Goal: Information Seeking & Learning: Check status

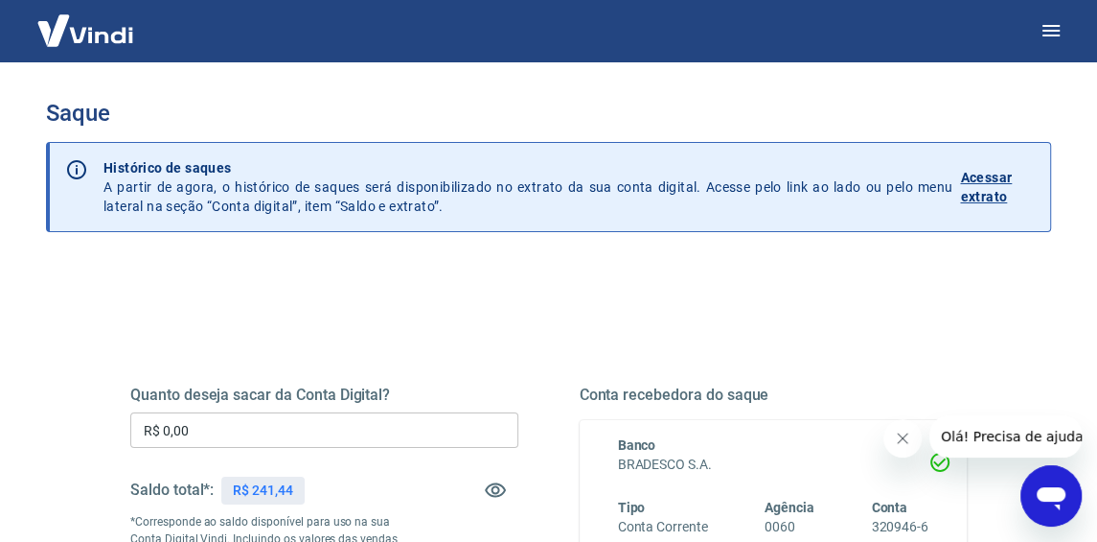
click at [993, 170] on p "Acessar extrato" at bounding box center [997, 187] width 75 height 38
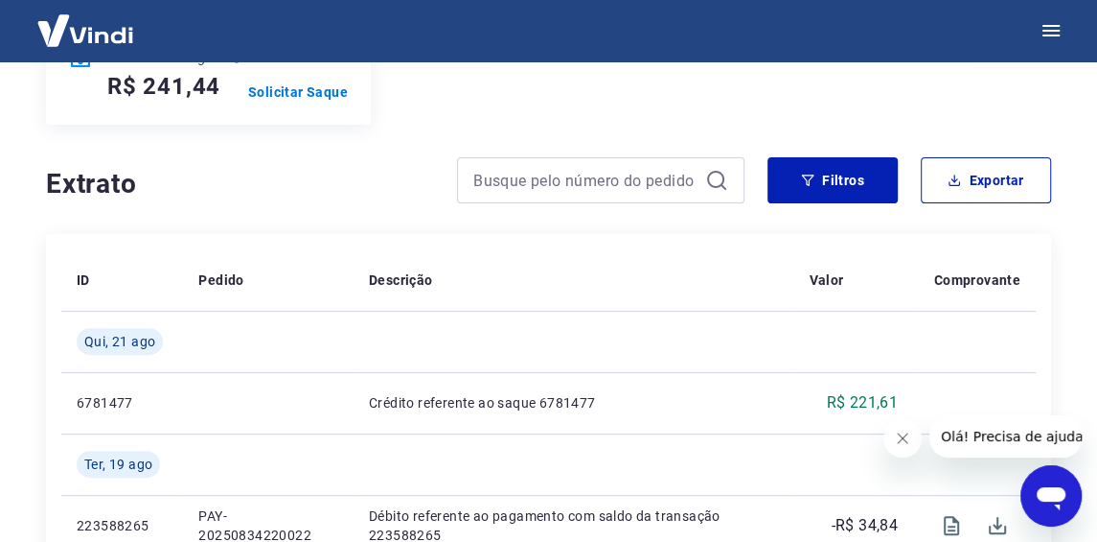
scroll to position [383, 0]
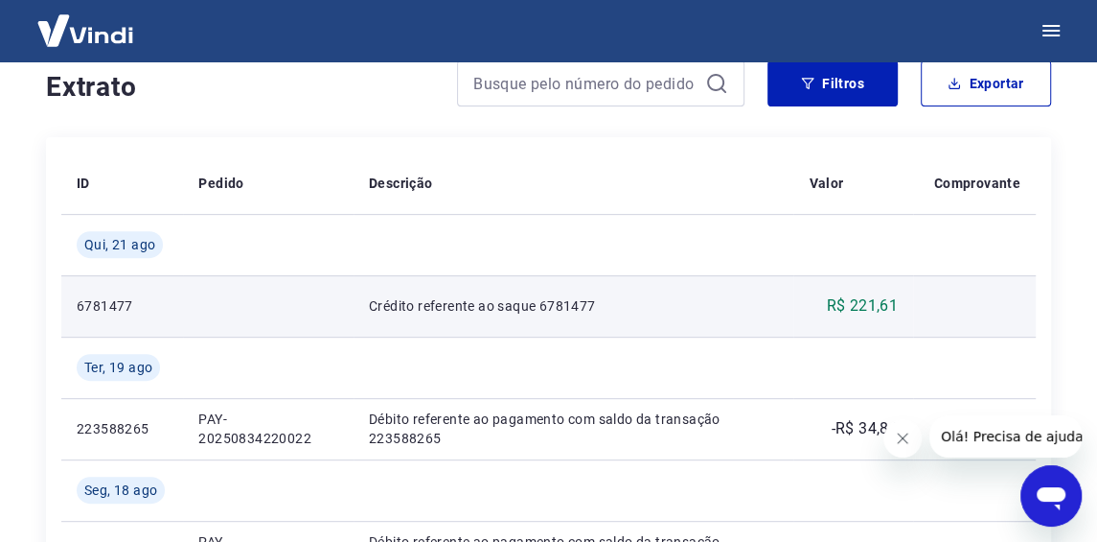
click at [568, 307] on p "Crédito referente ao saque 6781477" at bounding box center [574, 305] width 410 height 19
copy p "6781477"
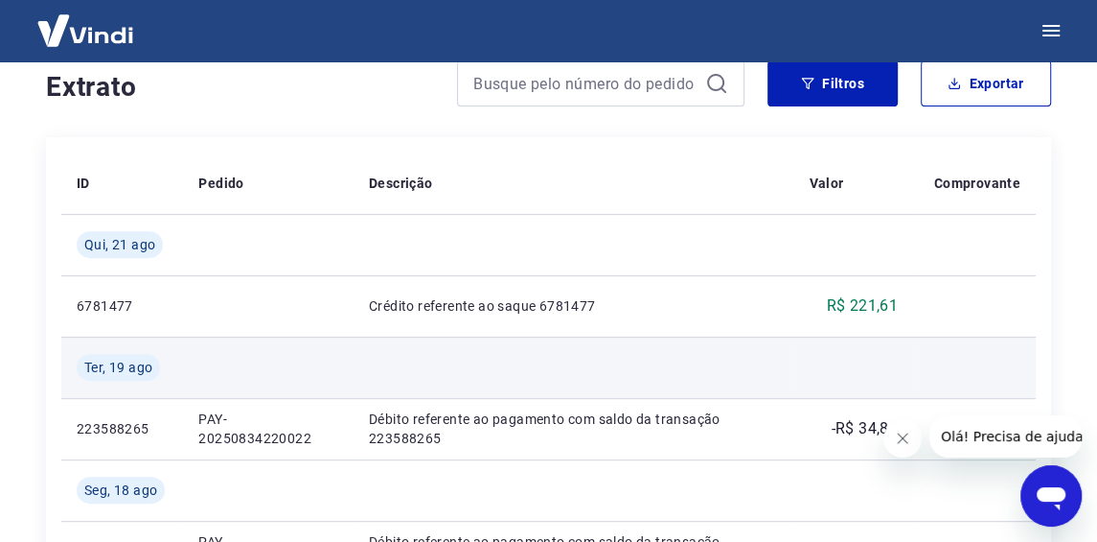
click at [692, 361] on td at bounding box center [574, 366] width 441 height 61
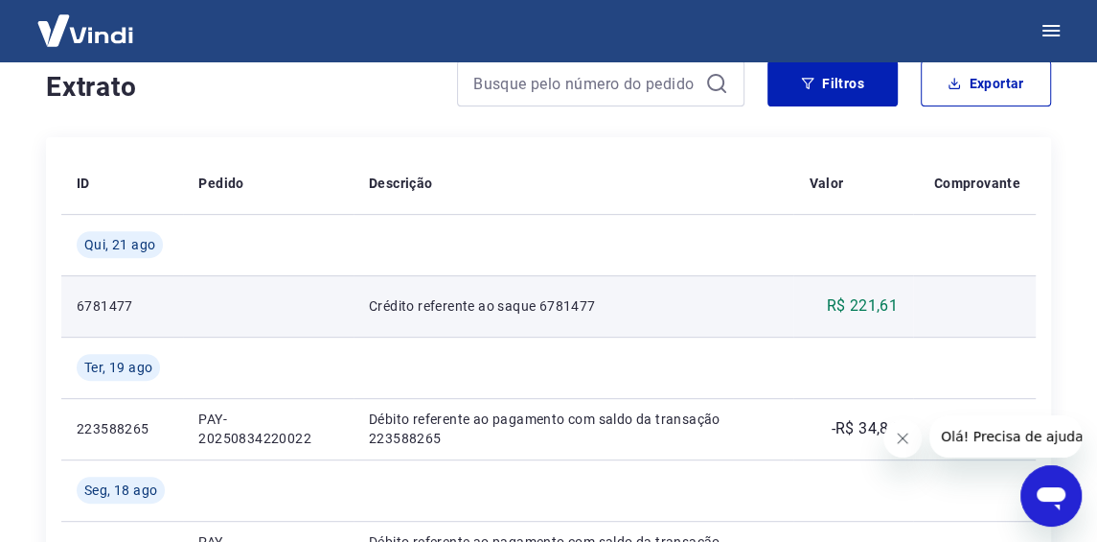
click at [117, 304] on p "6781477" at bounding box center [122, 305] width 91 height 19
click at [497, 306] on p "Crédito referente ao saque 6781477" at bounding box center [574, 305] width 410 height 19
drag, startPoint x: 509, startPoint y: 307, endPoint x: 681, endPoint y: 310, distance: 172.5
click at [511, 307] on p "Crédito referente ao saque 6781477" at bounding box center [574, 305] width 410 height 19
click at [837, 311] on p "R$ 221,61" at bounding box center [862, 305] width 72 height 23
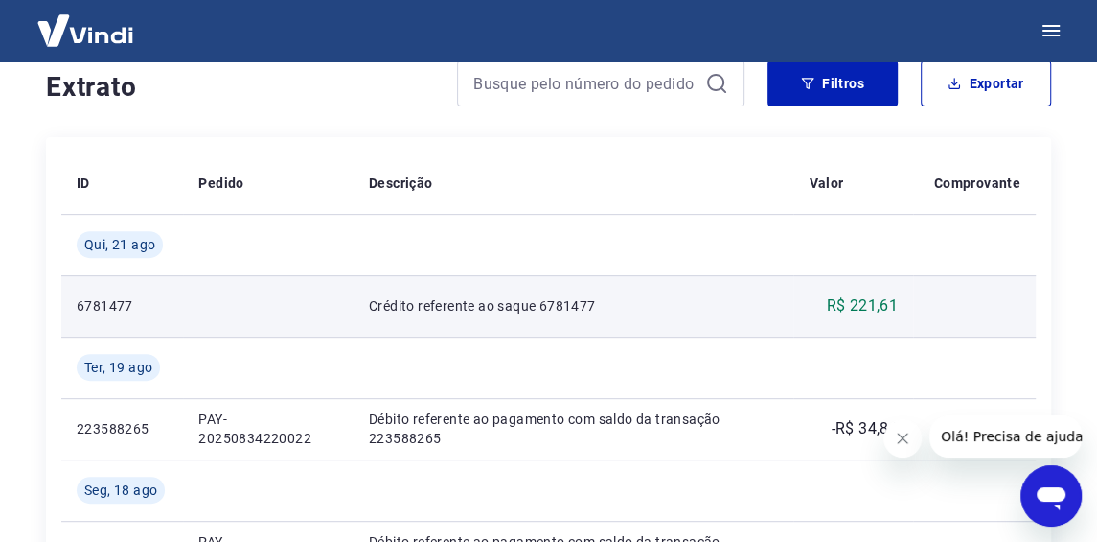
click at [873, 304] on p "R$ 221,61" at bounding box center [862, 305] width 72 height 23
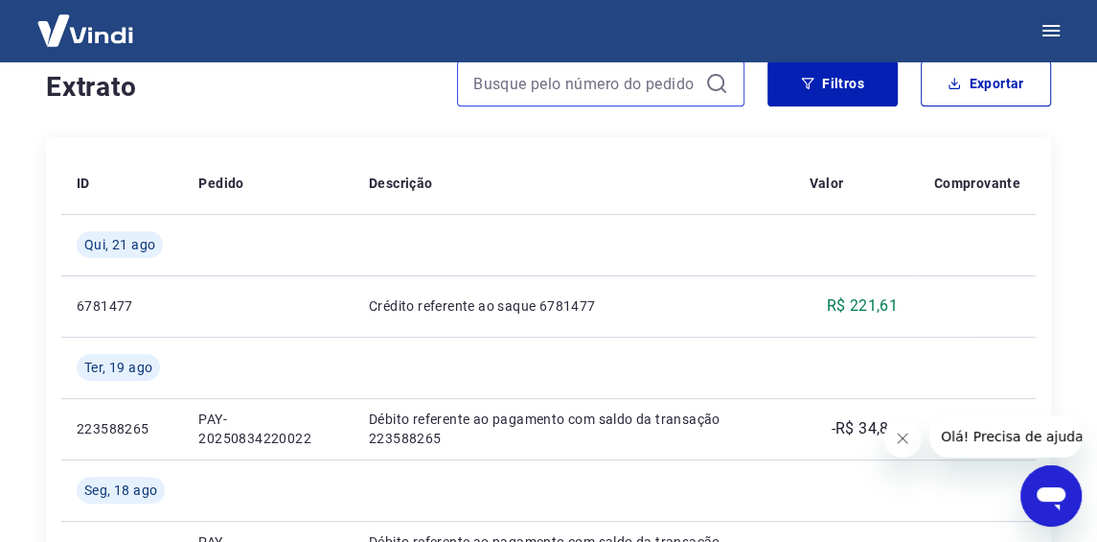
click at [637, 89] on input at bounding box center [585, 83] width 224 height 29
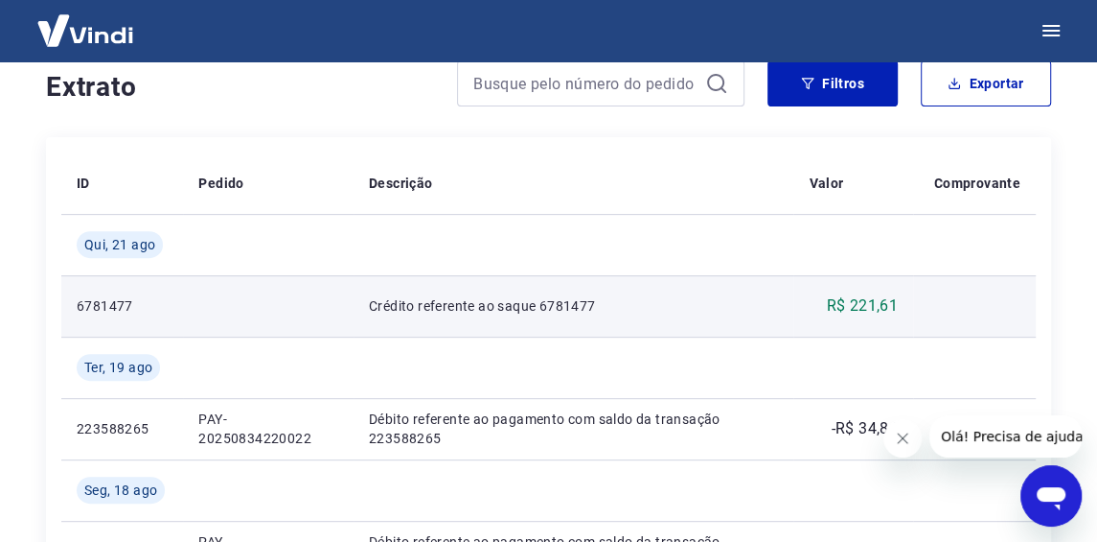
drag, startPoint x: 908, startPoint y: 307, endPoint x: 807, endPoint y: 305, distance: 100.7
click at [791, 307] on tr "6781477 Crédito referente ao saque 6781477 R$ 221,61" at bounding box center [548, 305] width 975 height 61
click at [807, 305] on td "R$ 221,61" at bounding box center [854, 305] width 120 height 61
click at [834, 301] on p "R$ 221,61" at bounding box center [862, 305] width 72 height 23
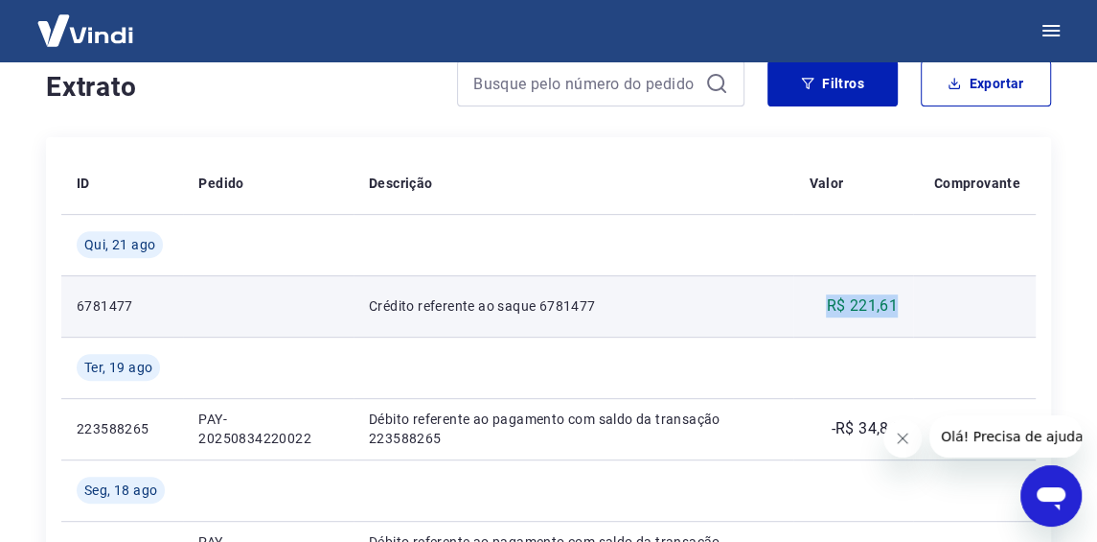
click at [834, 301] on p "R$ 221,61" at bounding box center [862, 305] width 72 height 23
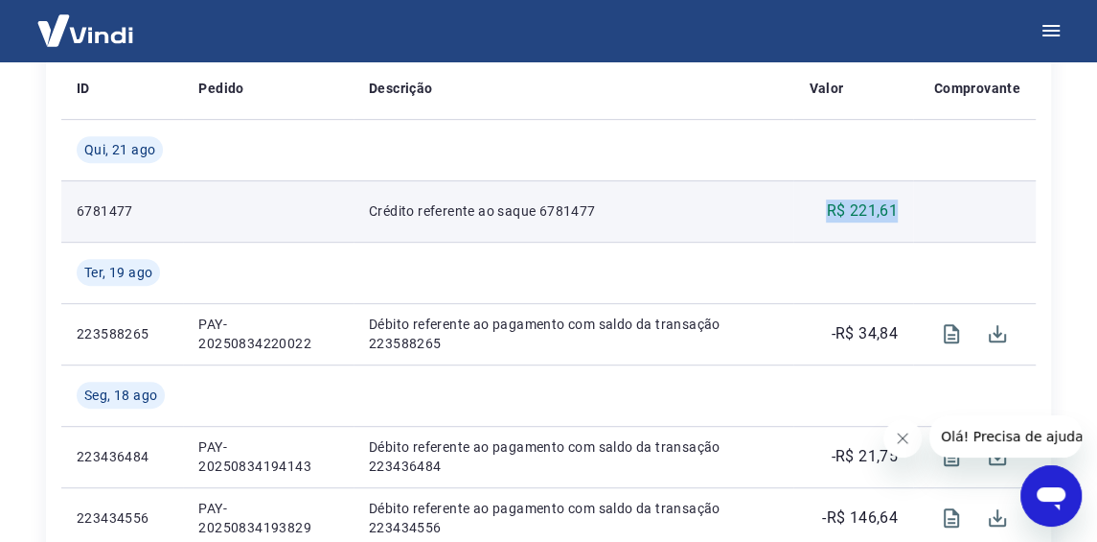
scroll to position [0, 0]
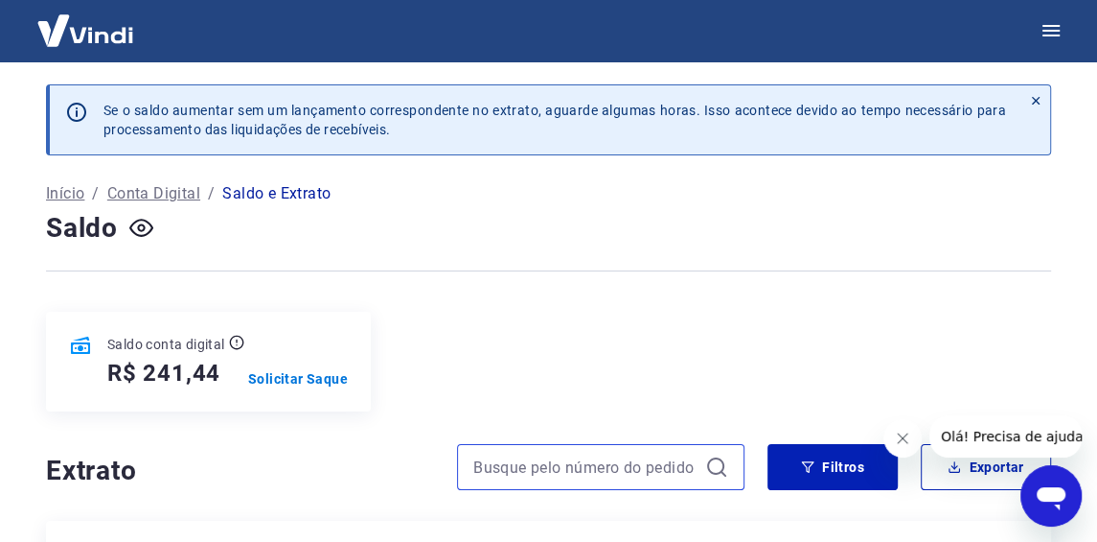
click at [631, 458] on input at bounding box center [585, 466] width 224 height 29
paste input "6781477"
type input "6781477"
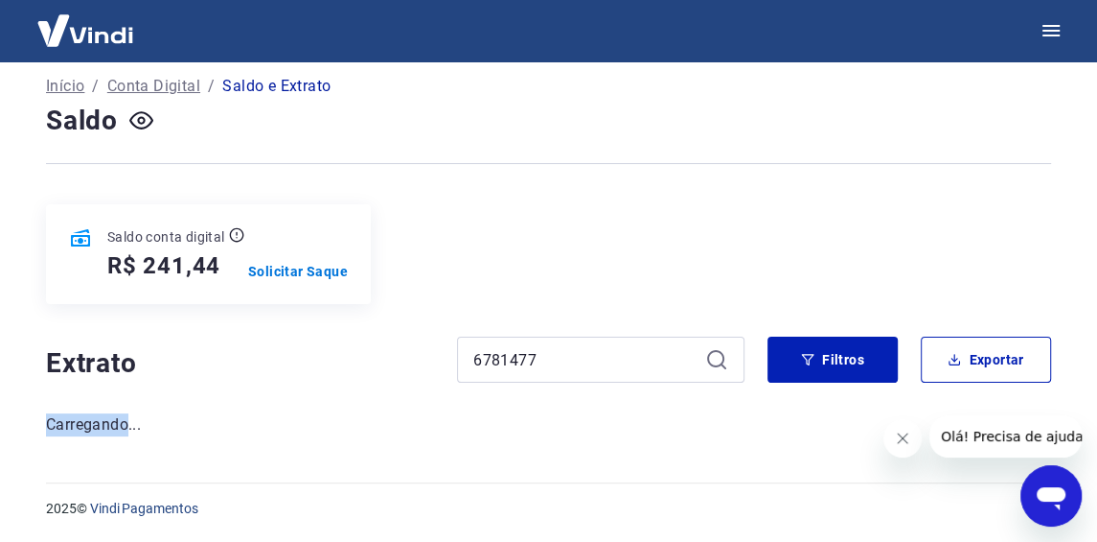
click at [108, 406] on div "Se o saldo aumentar sem um lançamento correspondente no extrato, aguarde alguma…" at bounding box center [548, 206] width 1051 height 505
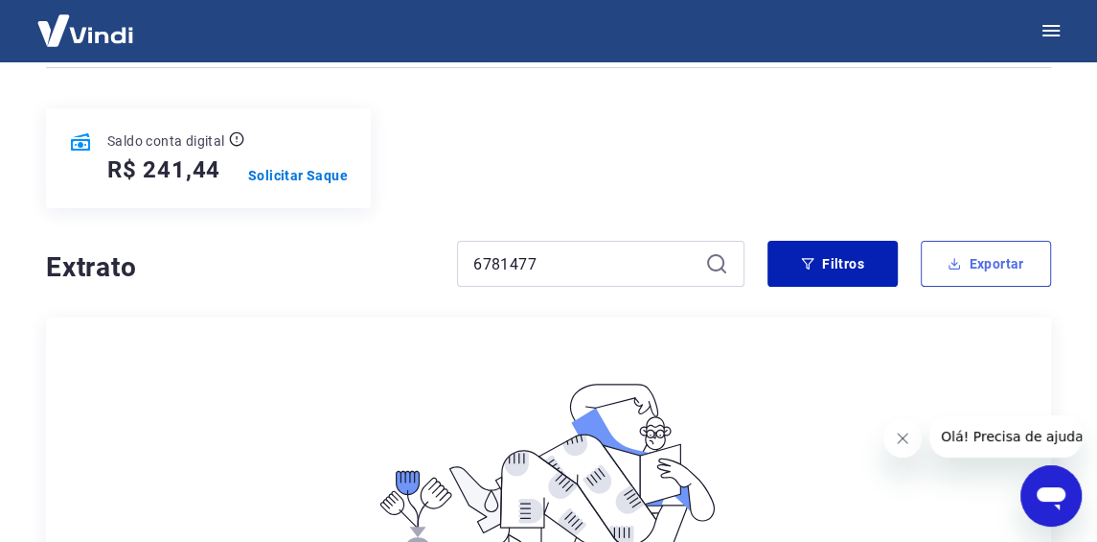
scroll to position [108, 0]
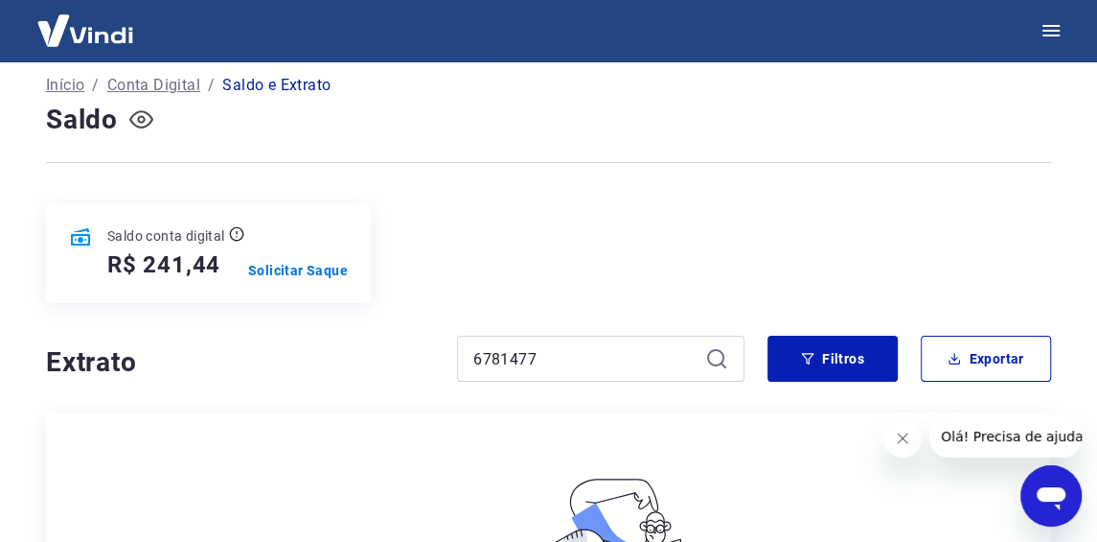
click at [144, 122] on icon "button" at bounding box center [141, 119] width 24 height 24
click at [699, 341] on div "6781477" at bounding box center [601, 358] width 288 height 46
drag, startPoint x: 1070, startPoint y: 514, endPoint x: 2084, endPoint y: 977, distance: 1114.7
click at [1070, 514] on div "Abrir janela de mensagens" at bounding box center [1052, 496] width 58 height 58
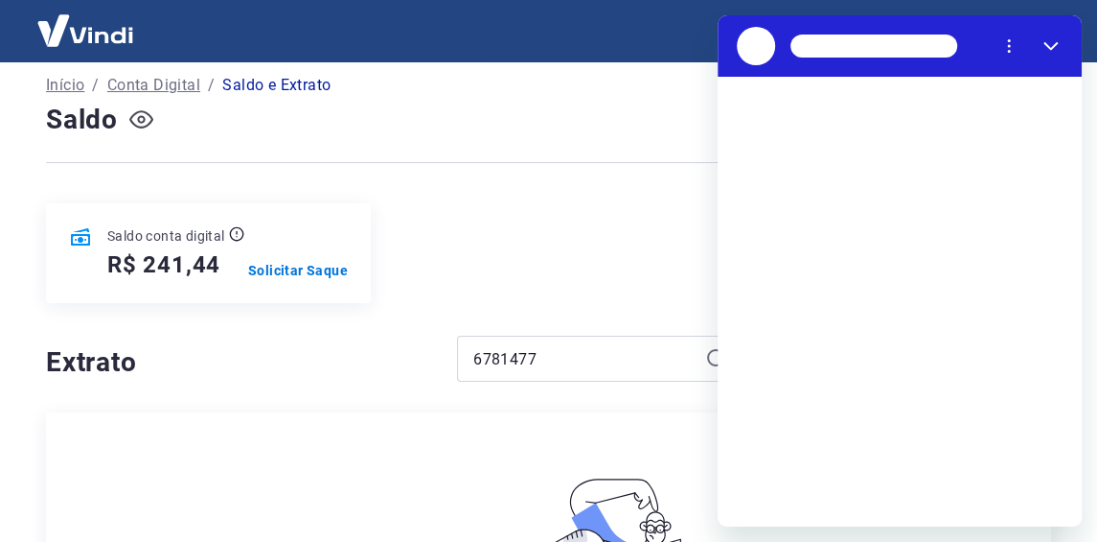
scroll to position [0, 0]
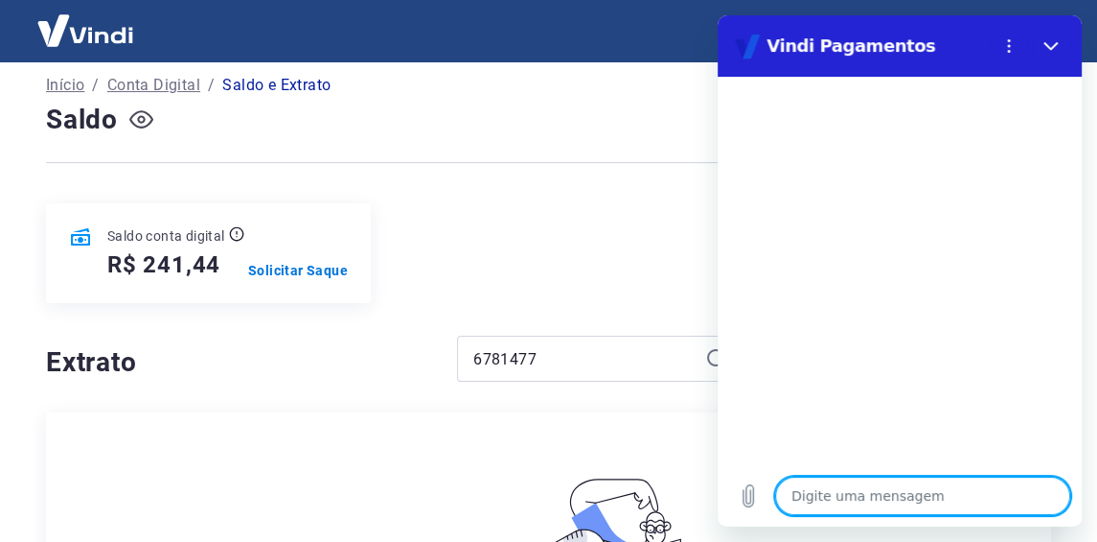
type textarea "f"
type textarea "x"
type textarea "fa"
type textarea "x"
type textarea "fal"
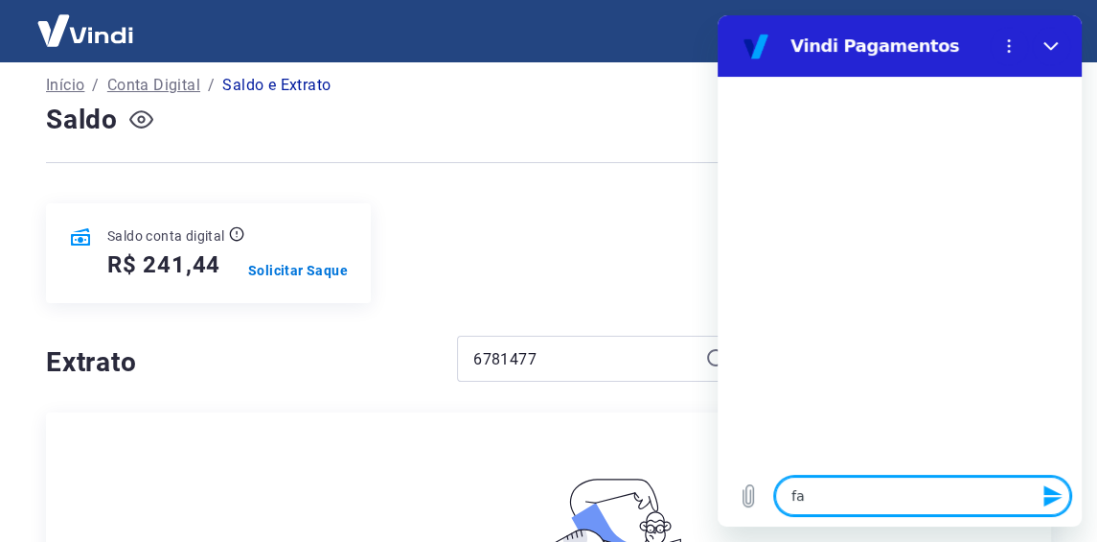
type textarea "x"
type textarea "fala"
type textarea "x"
type textarea "falar"
type textarea "x"
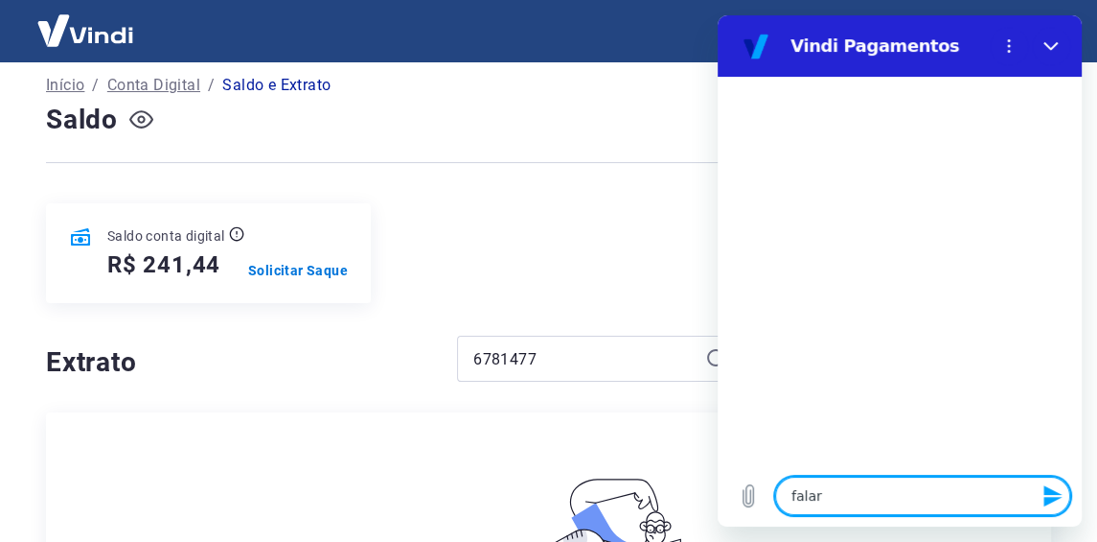
type textarea "falar"
type textarea "x"
type textarea "falar c"
type textarea "x"
type textarea "falar co"
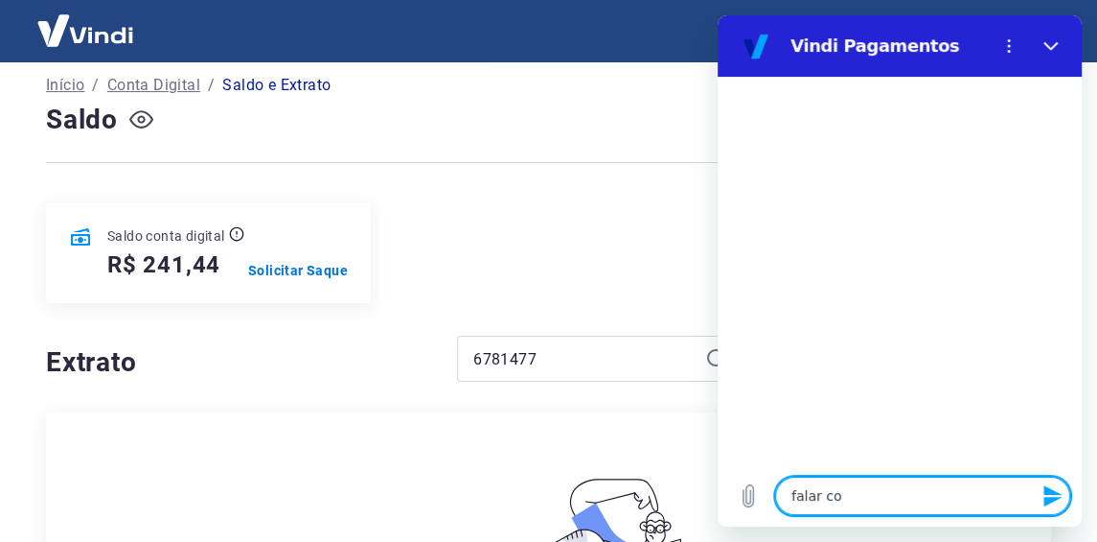
type textarea "x"
type textarea "falar com"
type textarea "x"
type textarea "falar com"
type textarea "x"
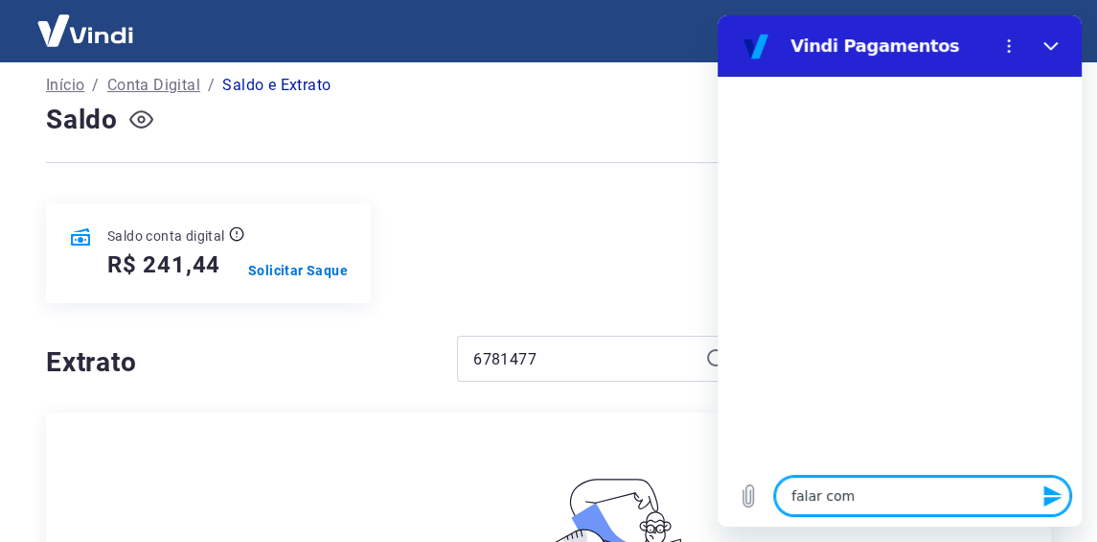
type textarea "falar com a"
type textarea "x"
type textarea "falar com at"
type textarea "x"
type textarea "falar com ate"
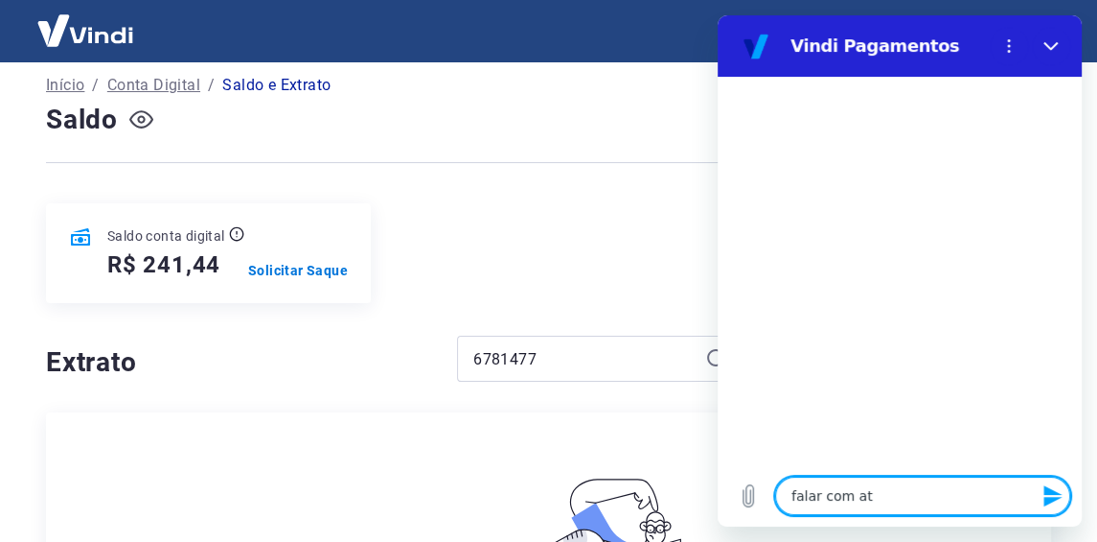
type textarea "x"
type textarea "falar com aten"
type textarea "x"
type textarea "falar com atend"
type textarea "x"
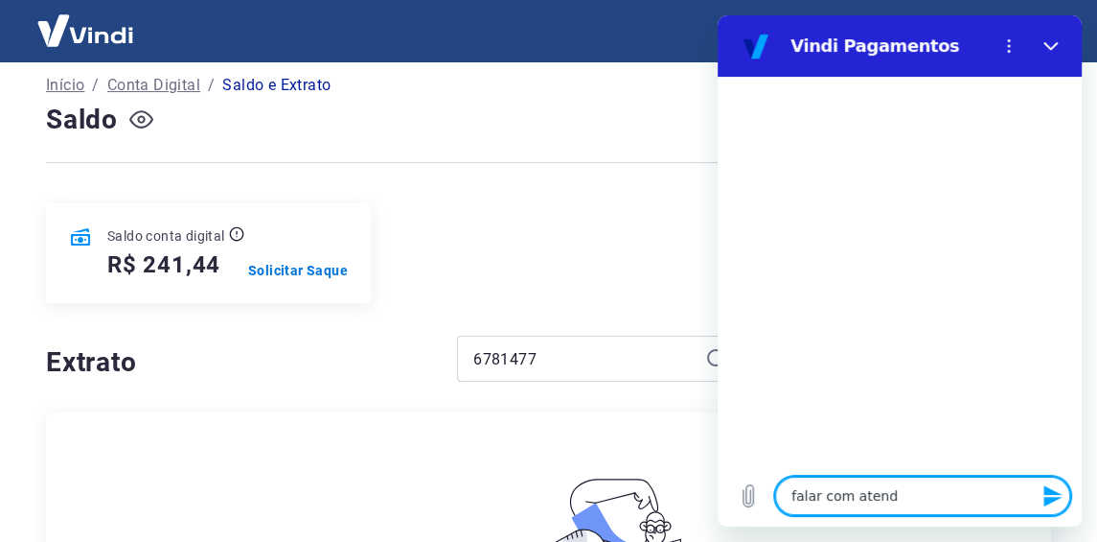
type textarea "falar com atende"
type textarea "x"
type textarea "falar com atenden"
type textarea "x"
type textarea "falar com atendent"
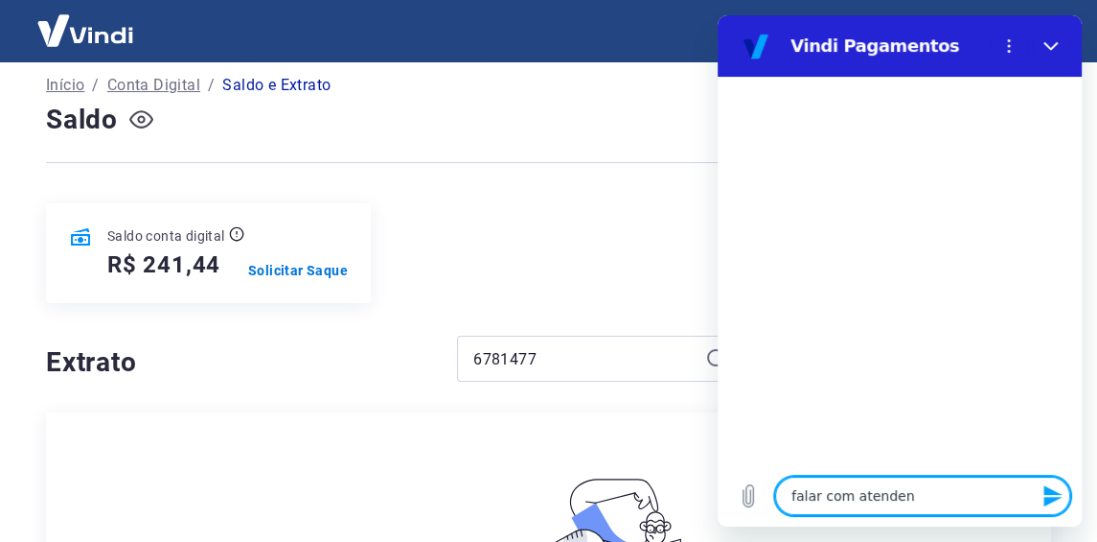
type textarea "x"
type textarea "falar com atendente"
type textarea "x"
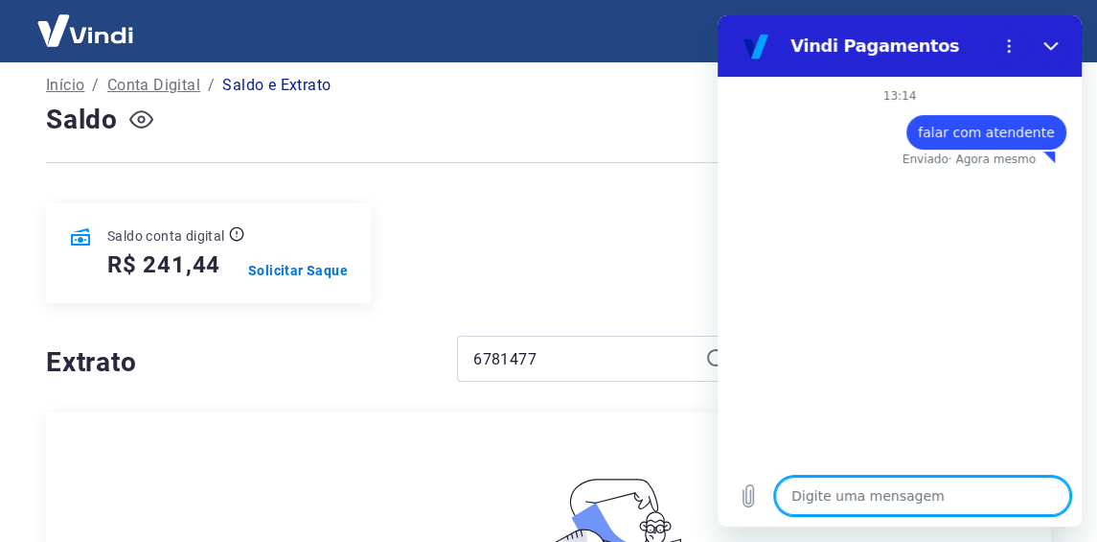
type textarea "x"
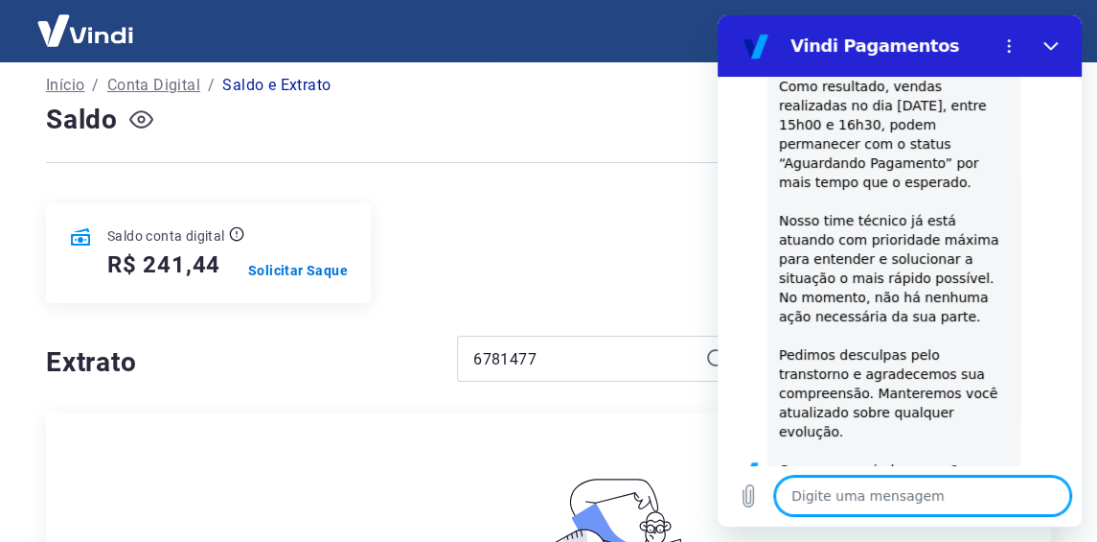
scroll to position [643, 0]
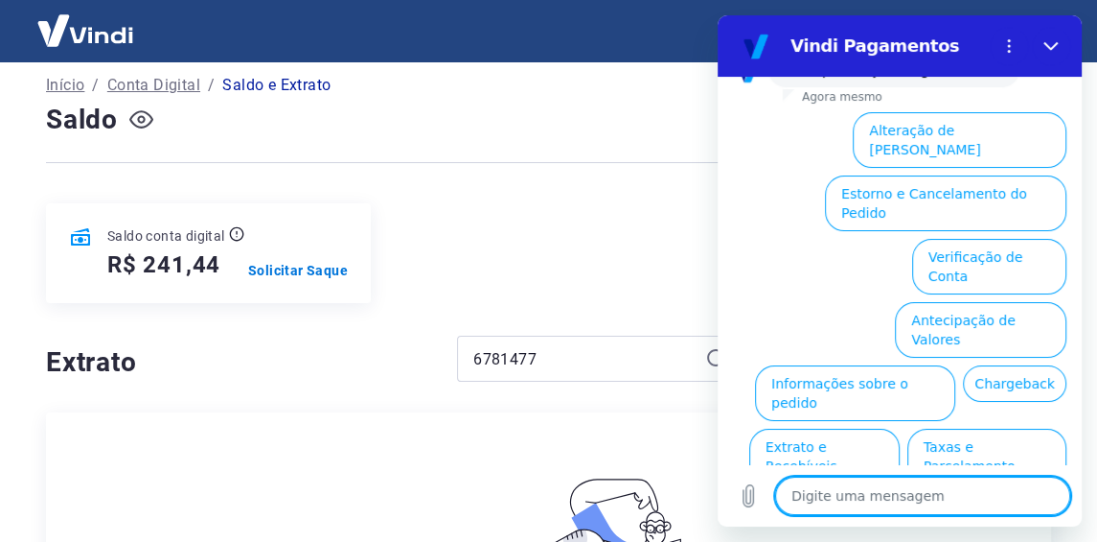
type textarea "f"
type textarea "x"
type textarea "fa"
type textarea "x"
type textarea "fal"
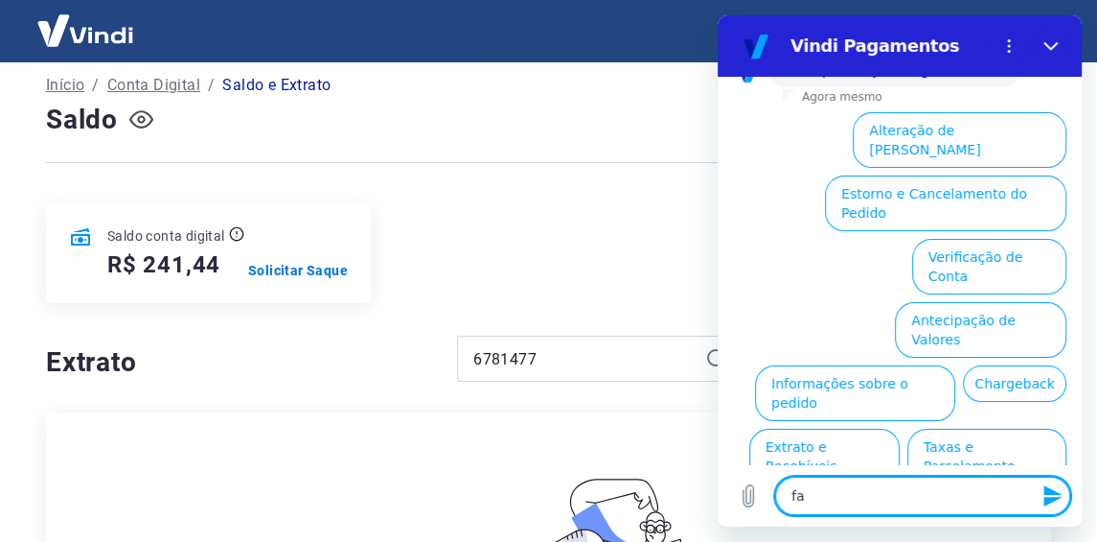
type textarea "x"
type textarea "fala"
type textarea "x"
type textarea "falar"
type textarea "x"
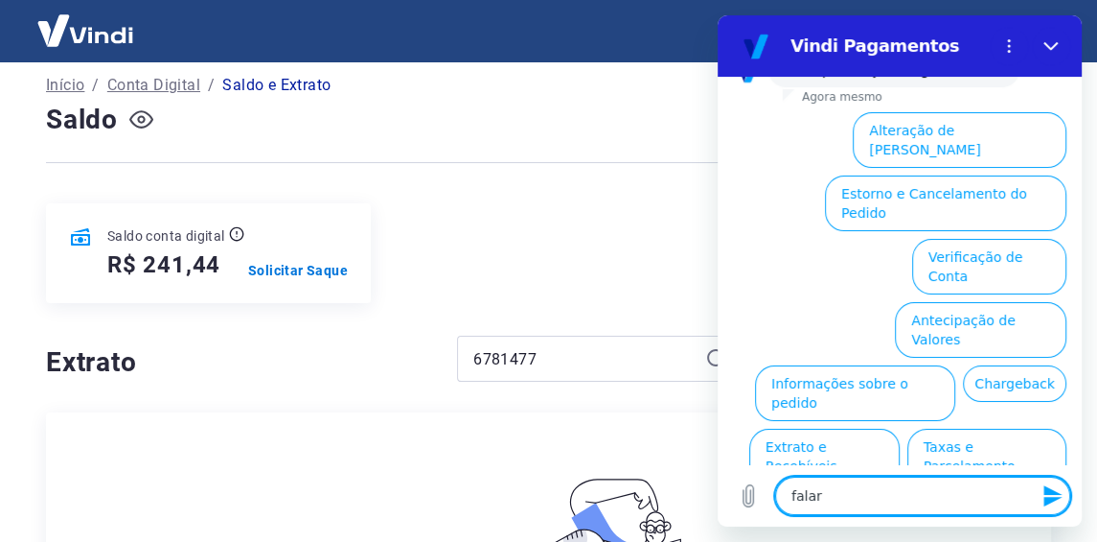
type textarea "falar"
type textarea "x"
type textarea "falar c"
type textarea "x"
type textarea "falar co"
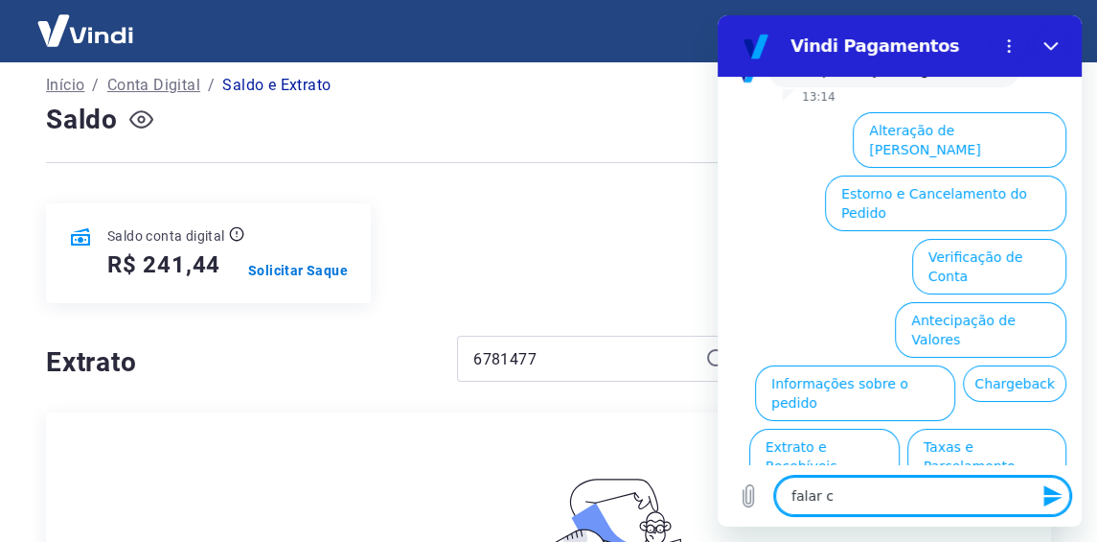
type textarea "x"
type textarea "falar com"
type textarea "x"
type textarea "falar com"
type textarea "x"
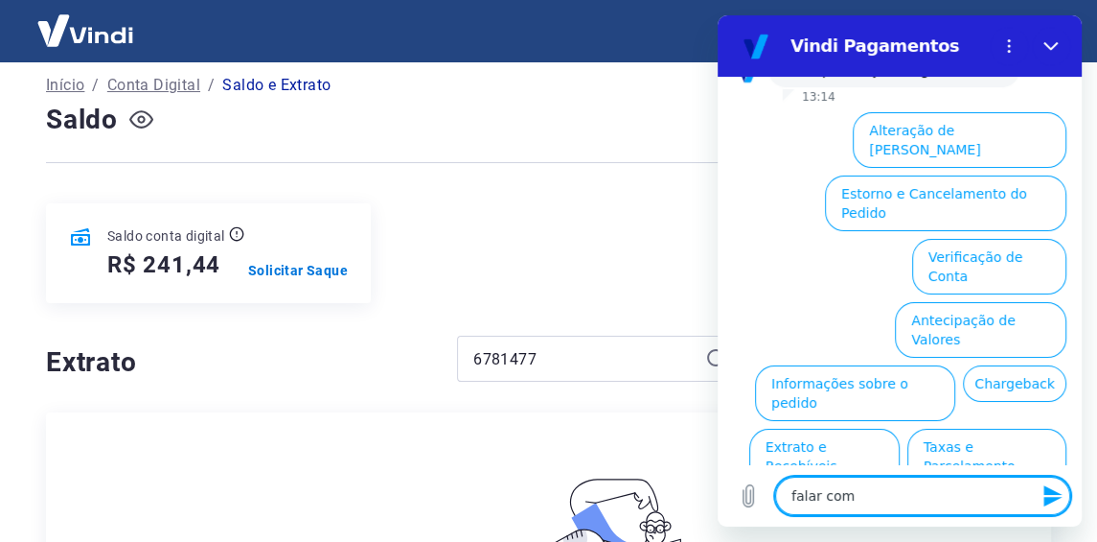
type textarea "falar com a"
type textarea "x"
type textarea "falar com at"
type textarea "x"
type textarea "falar com ate"
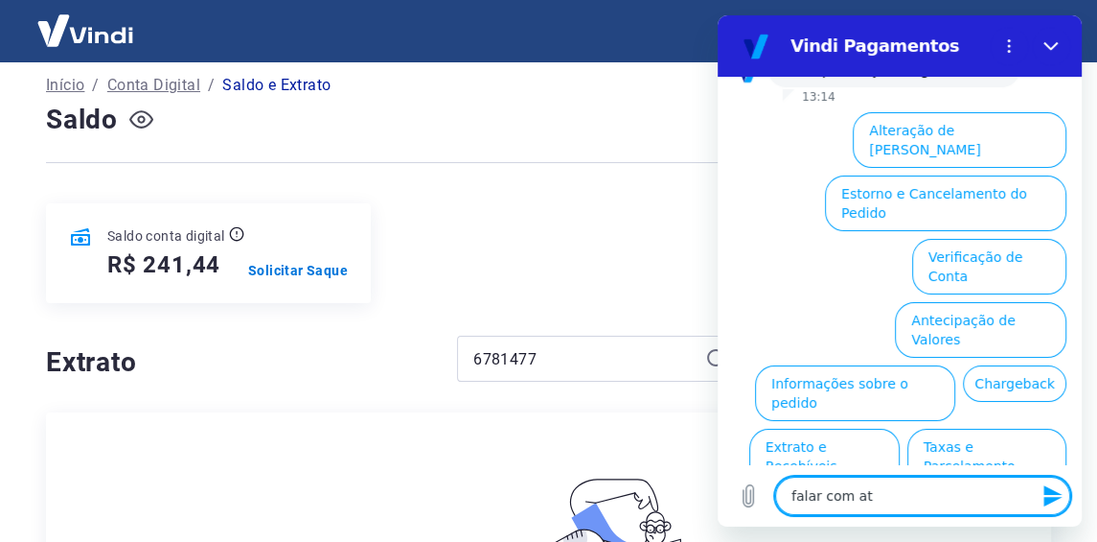
type textarea "x"
type textarea "falar com aten"
type textarea "x"
type textarea "falar com atend"
type textarea "x"
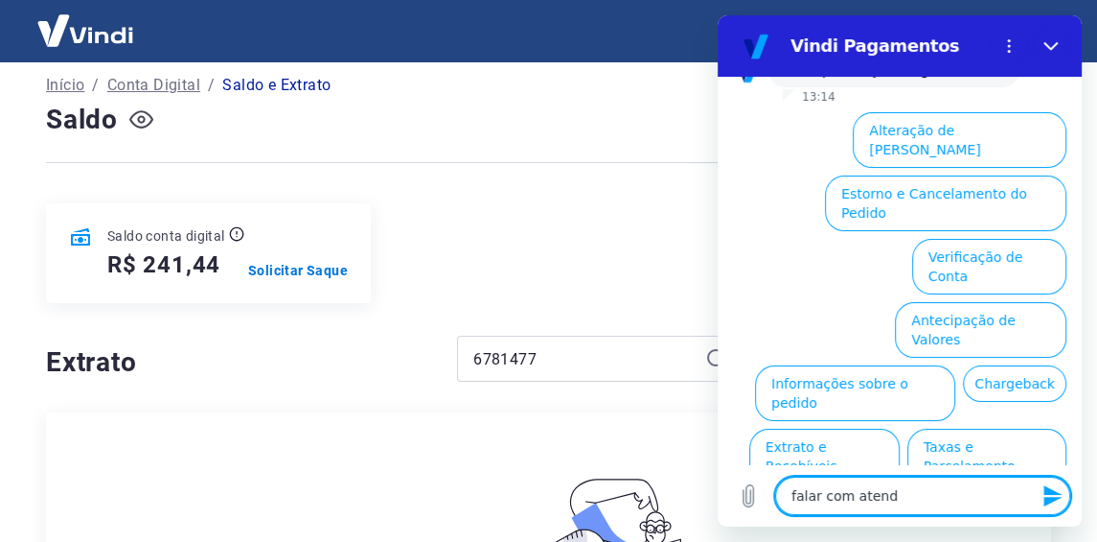
type textarea "falar com atende"
type textarea "x"
type textarea "falar com atenden"
type textarea "x"
type textarea "falar com atendent"
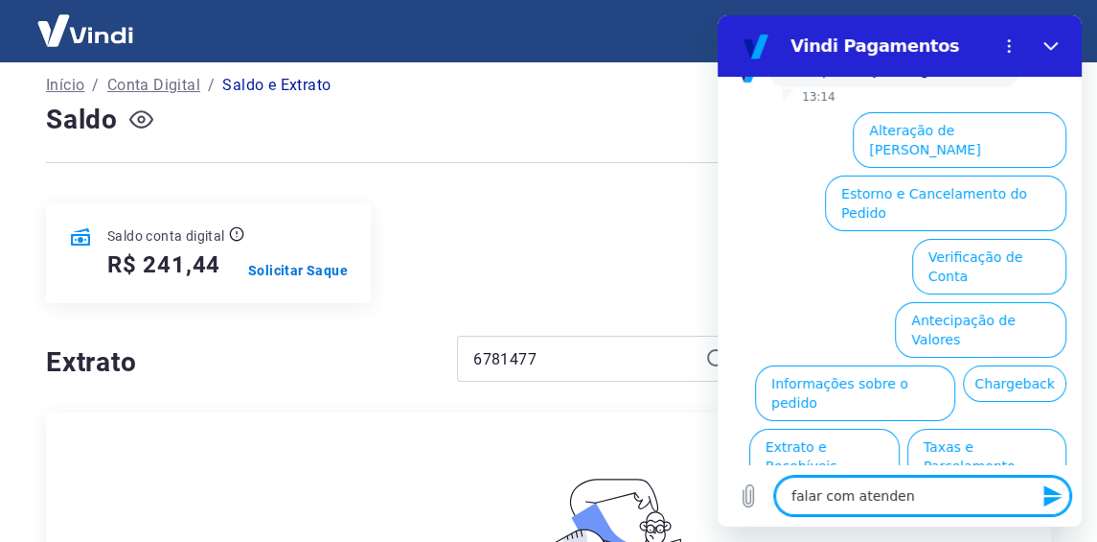
type textarea "x"
type textarea "falar com atendente"
type textarea "x"
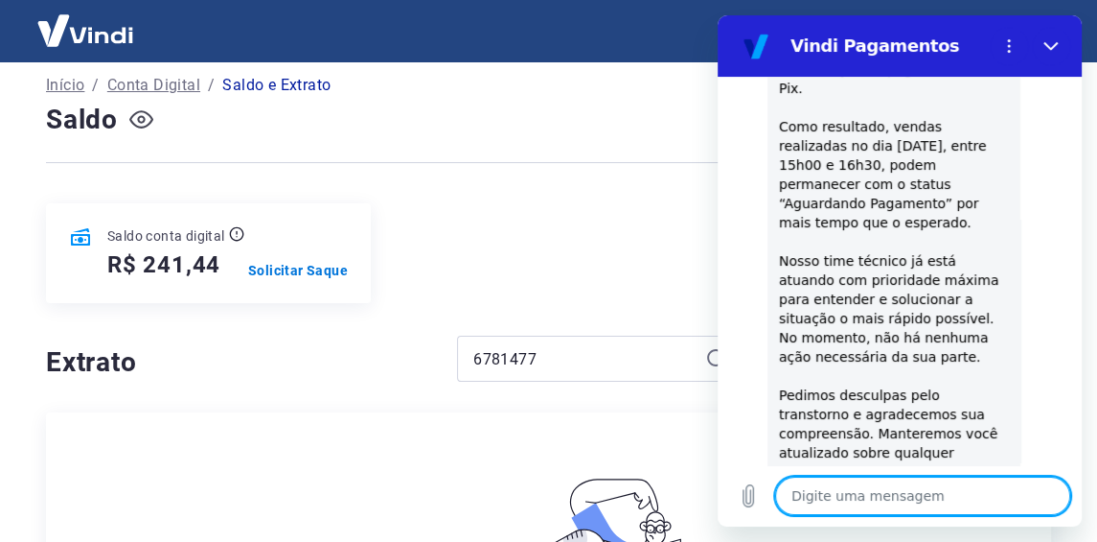
scroll to position [12, 0]
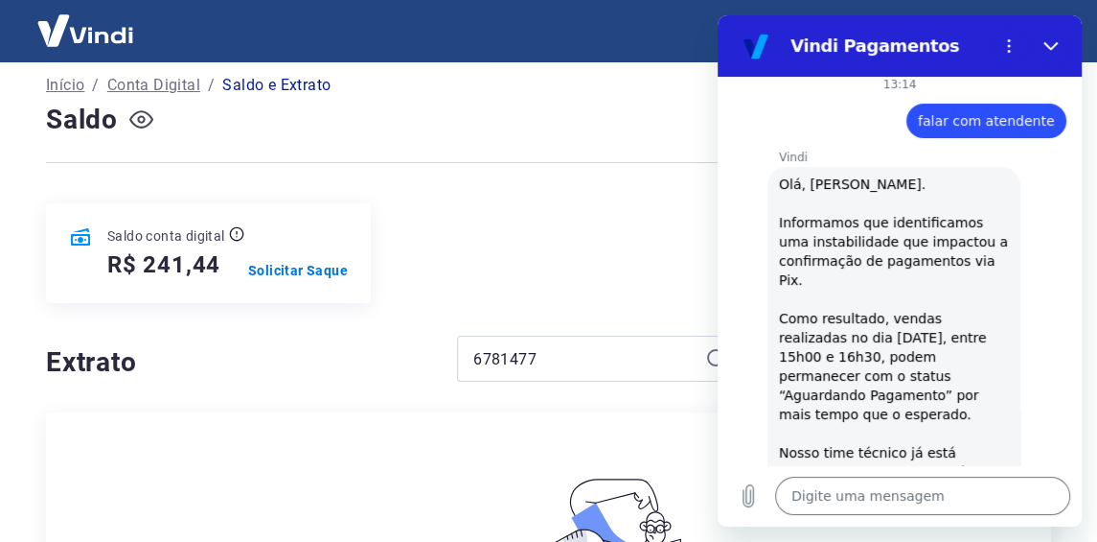
type textarea "x"
